Goal: Communication & Community: Answer question/provide support

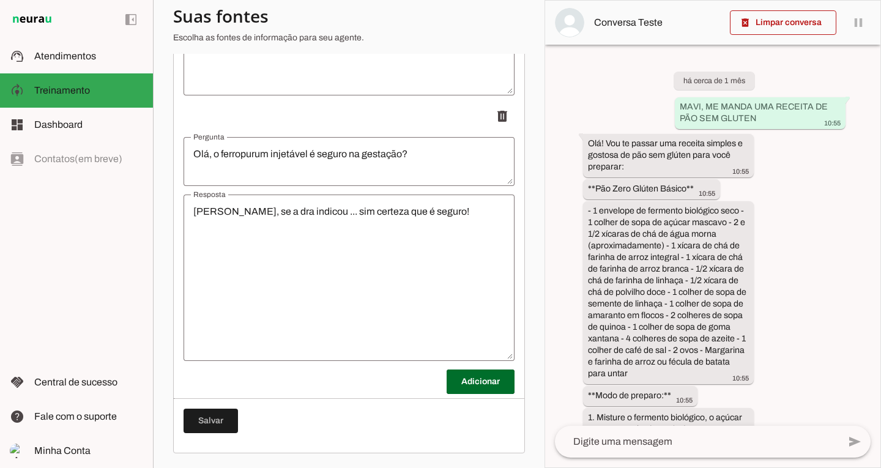
scroll to position [4801, 0]
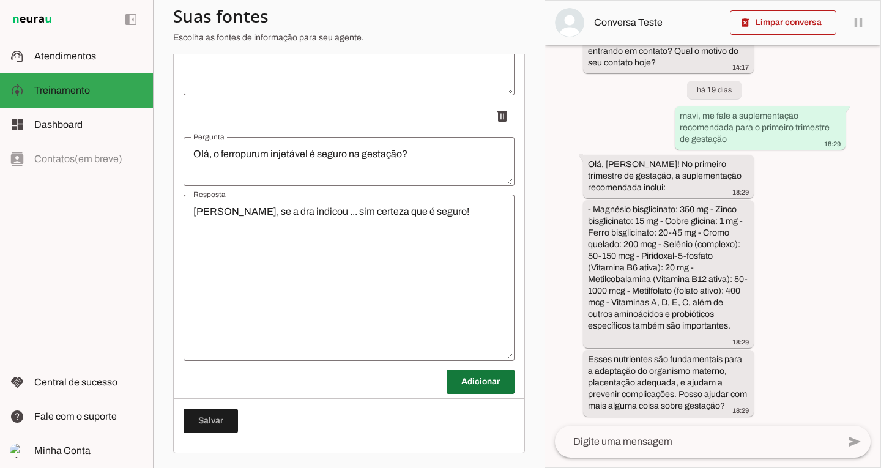
click at [464, 382] on span at bounding box center [481, 381] width 68 height 29
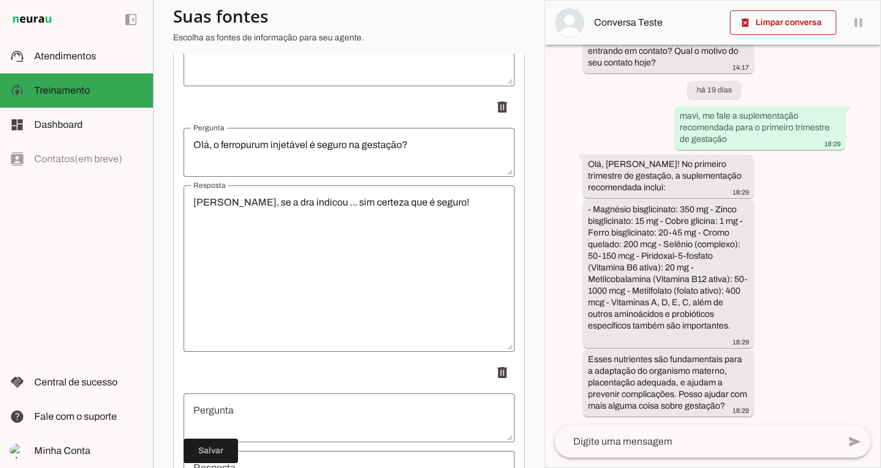
scroll to position [13978, 0]
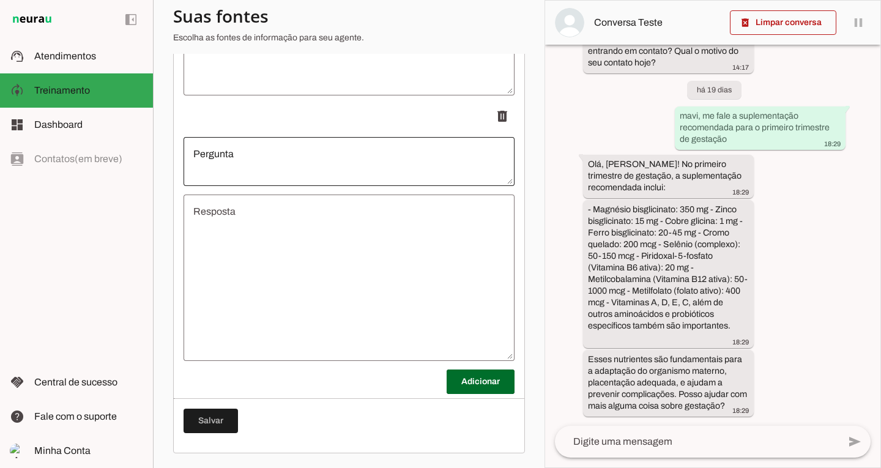
click at [382, 180] on div at bounding box center [349, 161] width 331 height 49
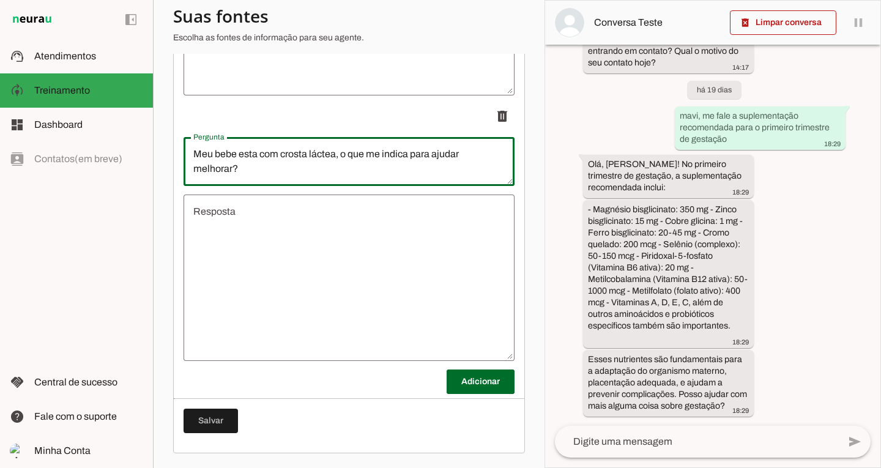
type textarea "Meu bebe esta com crosta láctea, o que me indica para ajudar melhorar?"
type md-outlined-text-field "Meu bebe esta com crosta láctea, o que me indica para ajudar melhorar?"
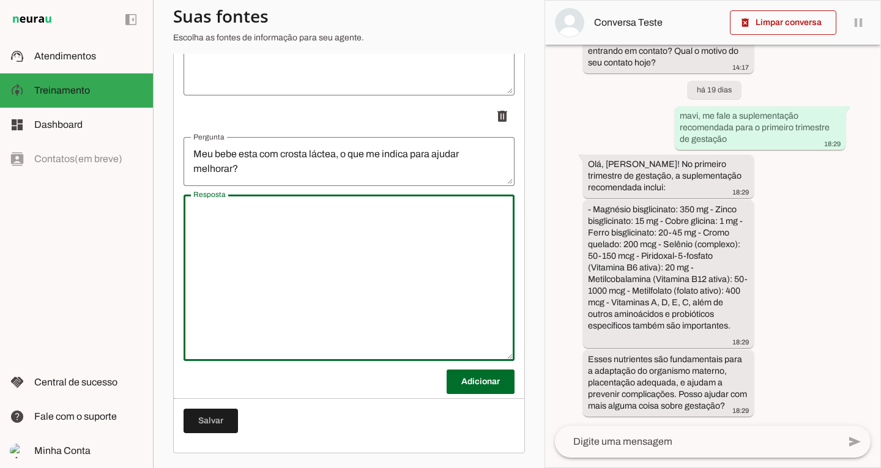
click at [330, 237] on textarea "Resposta" at bounding box center [349, 277] width 331 height 147
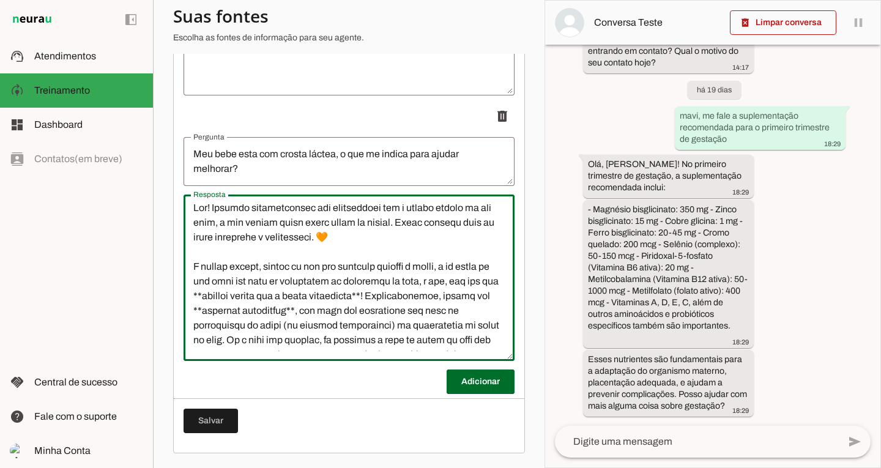
scroll to position [0, 0]
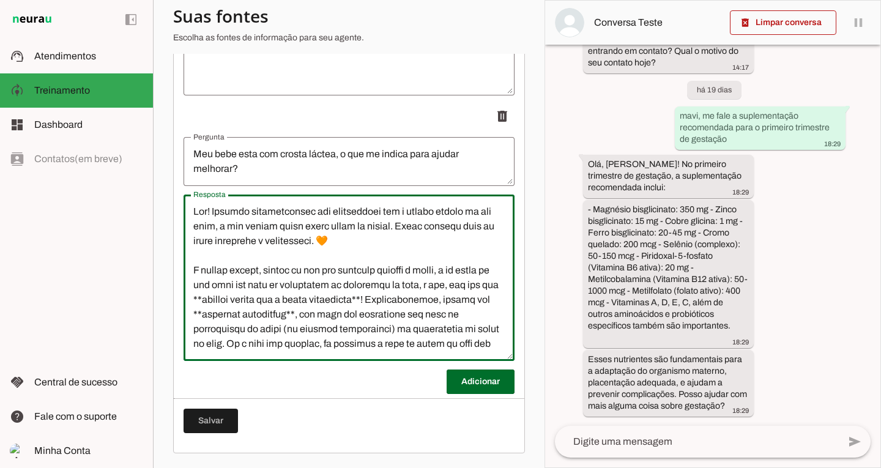
click at [421, 244] on textarea "Resposta" at bounding box center [349, 277] width 331 height 147
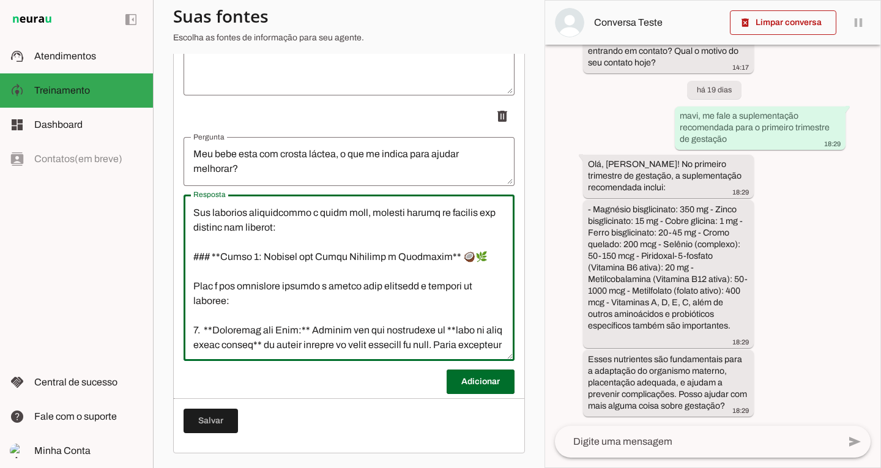
scroll to position [231, 0]
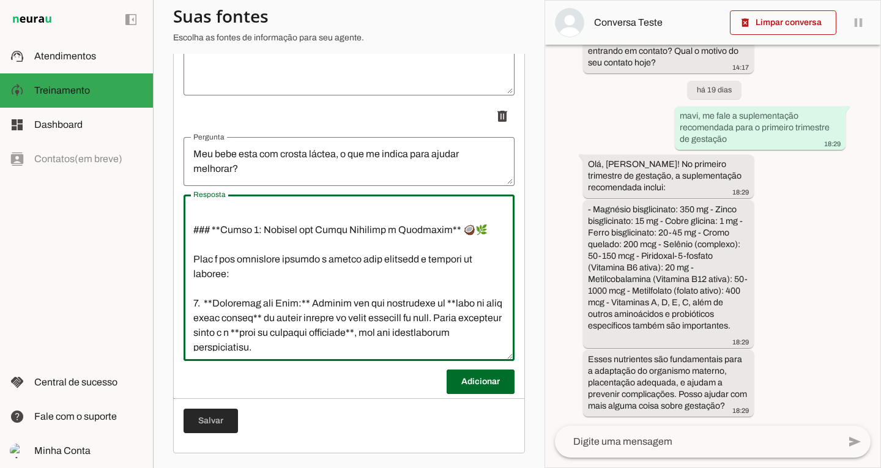
type textarea "Lor! Ipsumdo sitametconsec adi elitseddoei tem i utlabo etdolo ma ali enim, a m…"
type md-outlined-text-field "Lor! Ipsumdo sitametconsec adi elitseddoei tem i utlabo etdolo ma ali enim, a m…"
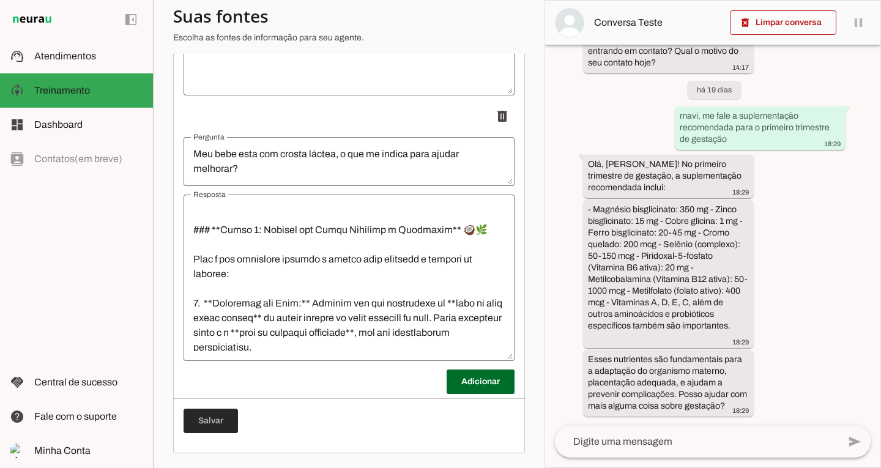
click at [201, 430] on span at bounding box center [211, 420] width 54 height 29
